Goal: Transaction & Acquisition: Subscribe to service/newsletter

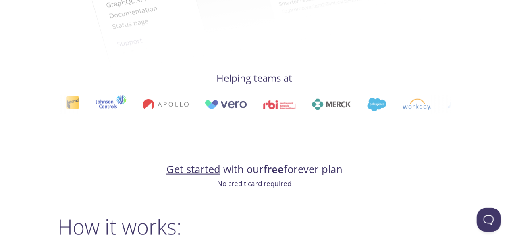
scroll to position [387, 0]
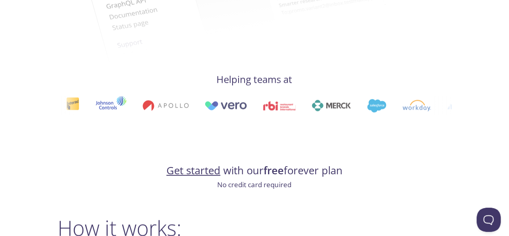
drag, startPoint x: 496, startPoint y: 156, endPoint x: 355, endPoint y: 133, distance: 142.6
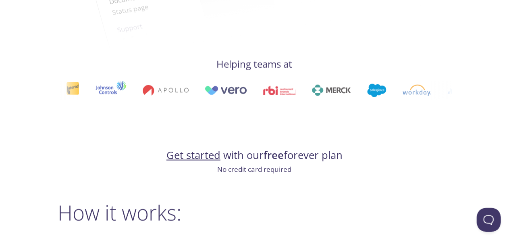
click at [367, 93] on img at bounding box center [376, 90] width 19 height 13
click at [196, 159] on link "Get started" at bounding box center [194, 155] width 54 height 14
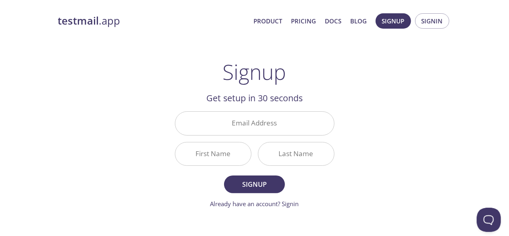
click at [81, 24] on strong "testmail" at bounding box center [78, 21] width 41 height 14
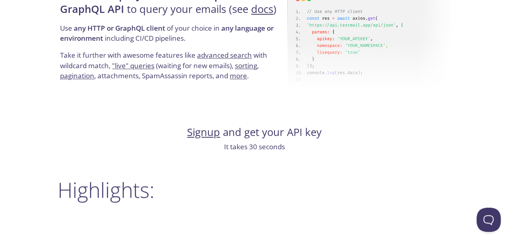
scroll to position [796, 0]
